Goal: Task Accomplishment & Management: Use online tool/utility

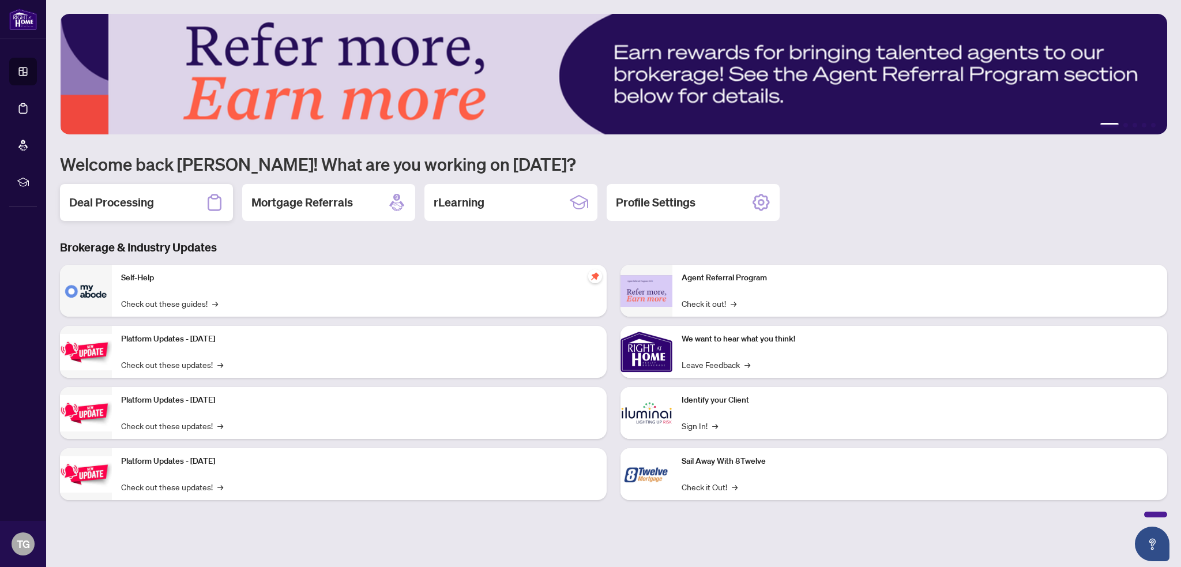
click at [106, 198] on h2 "Deal Processing" at bounding box center [111, 202] width 85 height 16
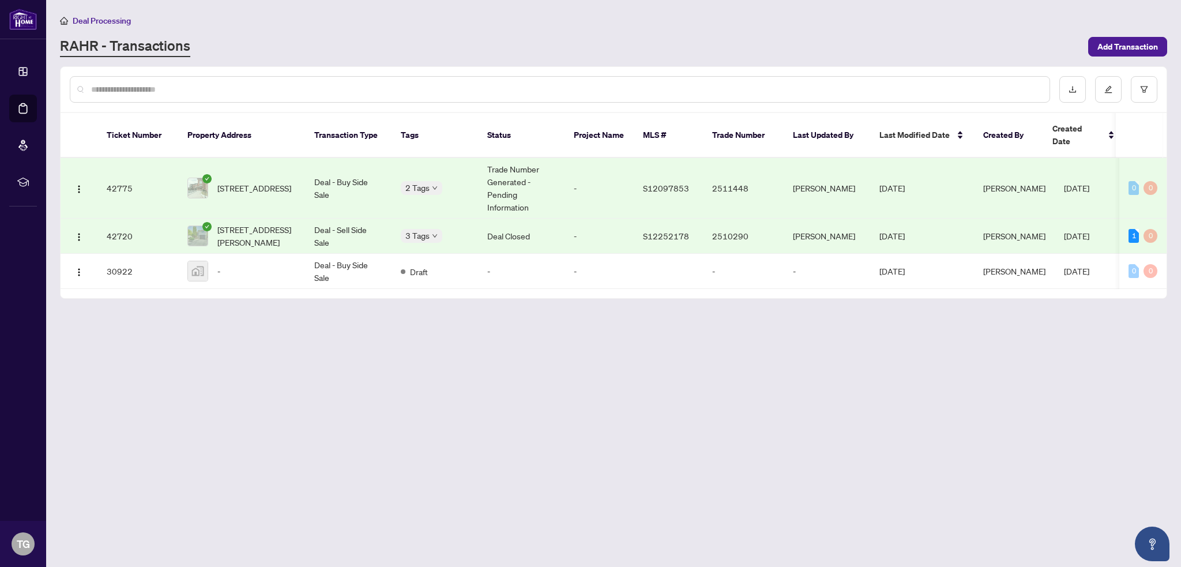
click at [262, 223] on span "[STREET_ADDRESS][PERSON_NAME]" at bounding box center [256, 235] width 78 height 25
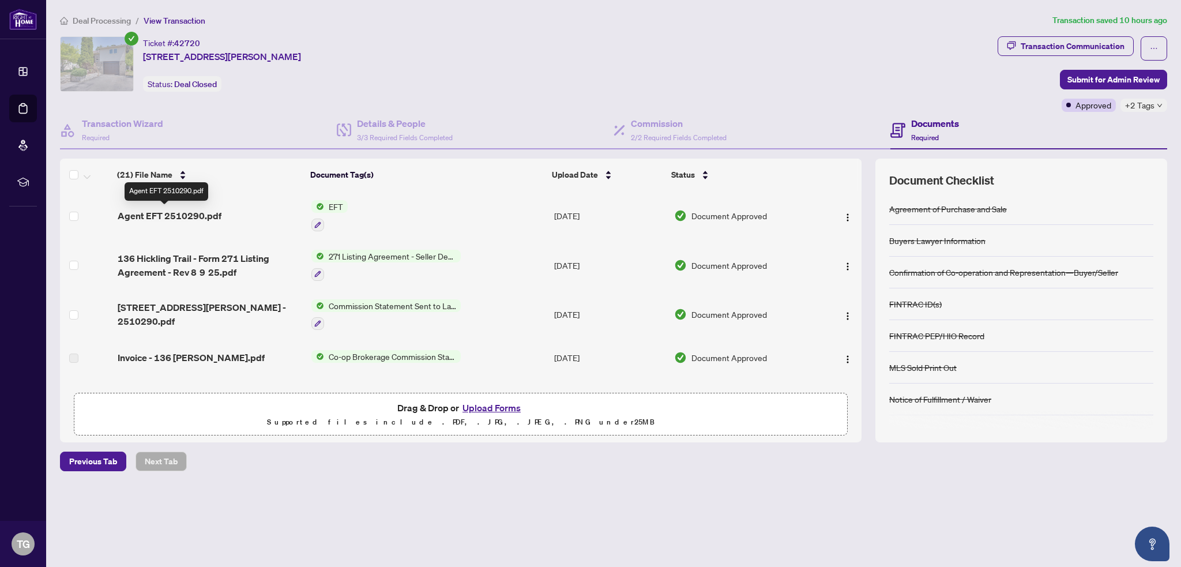
click at [164, 214] on span "Agent EFT 2510290.pdf" at bounding box center [170, 216] width 104 height 14
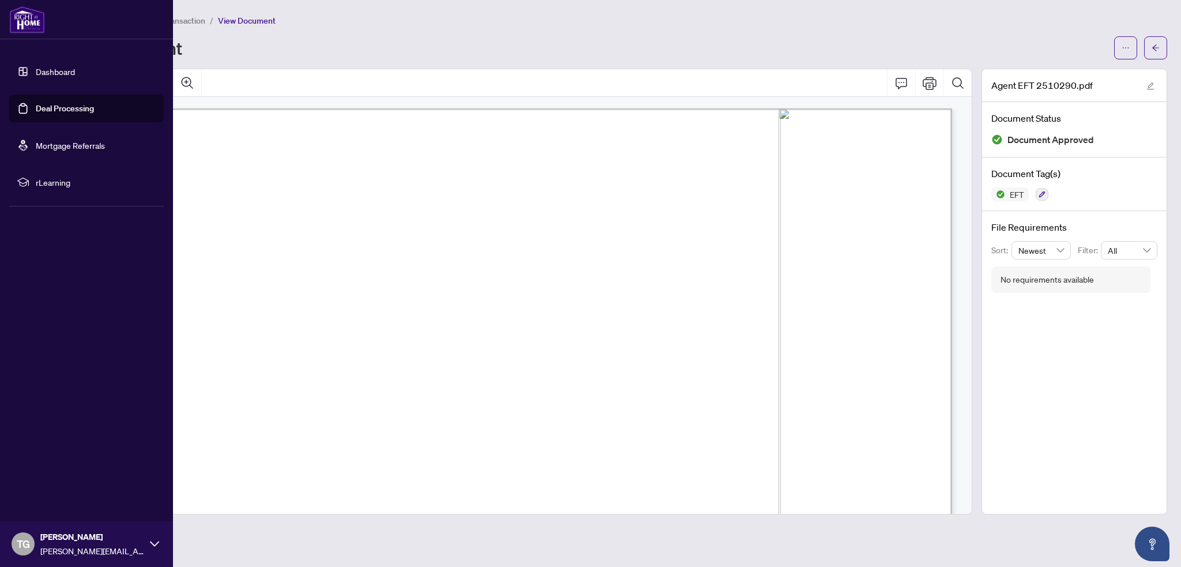
click at [86, 544] on div "[PERSON_NAME] [PERSON_NAME][EMAIL_ADDRESS][DOMAIN_NAME]" at bounding box center [92, 543] width 104 height 27
click at [43, 477] on span "Logout" at bounding box center [46, 475] width 26 height 18
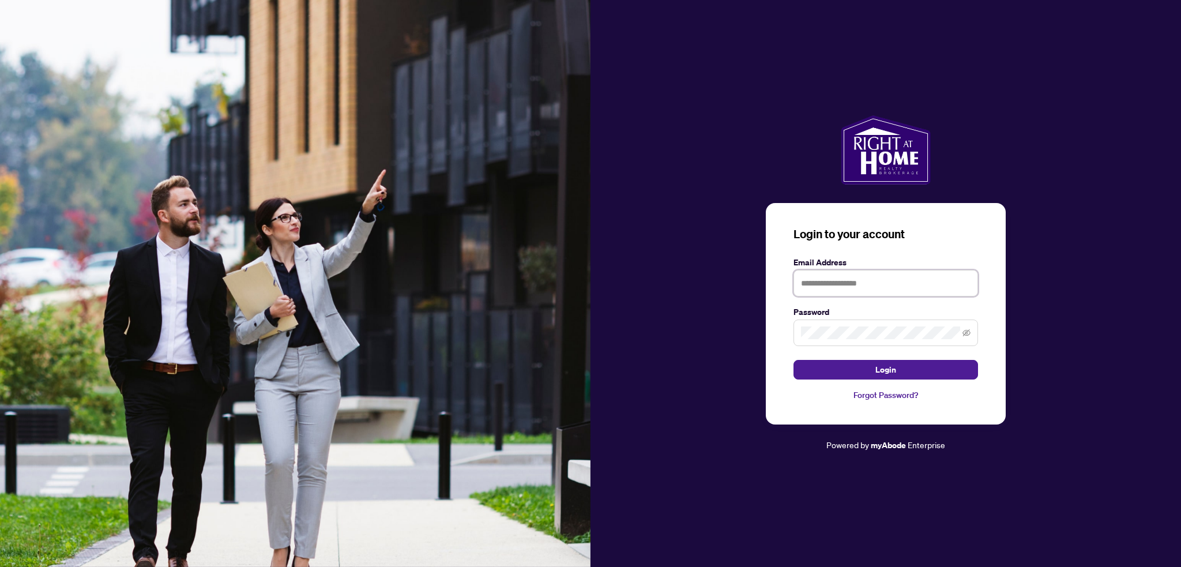
type input "**********"
